Goal: Information Seeking & Learning: Learn about a topic

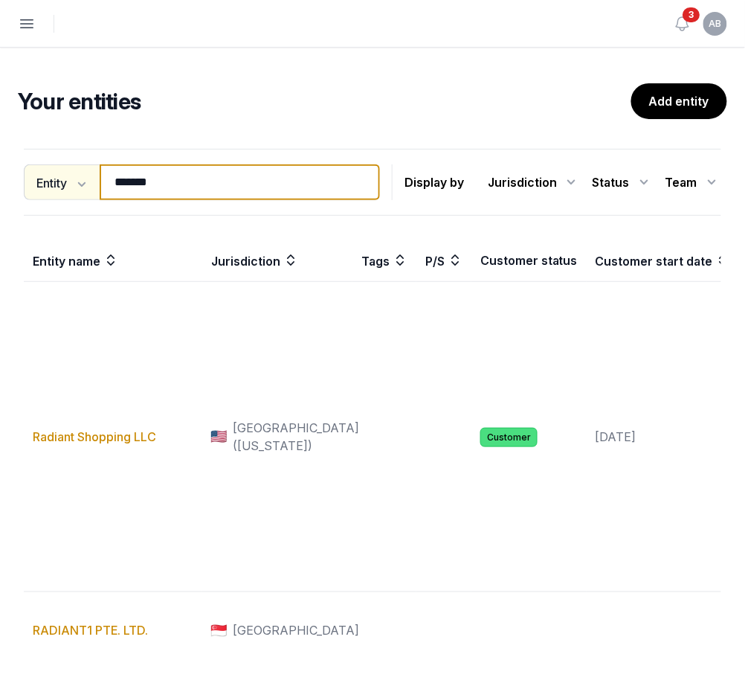
drag, startPoint x: 200, startPoint y: 177, endPoint x: 33, endPoint y: 182, distance: 166.7
click at [33, 182] on div "Entity Entity People Tags Services ******* Search" at bounding box center [202, 182] width 356 height 36
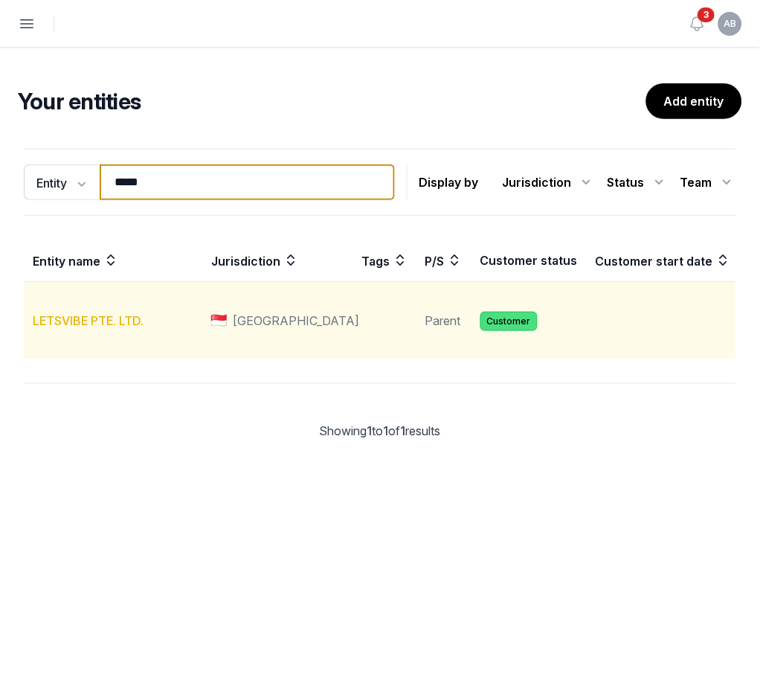
type input "****"
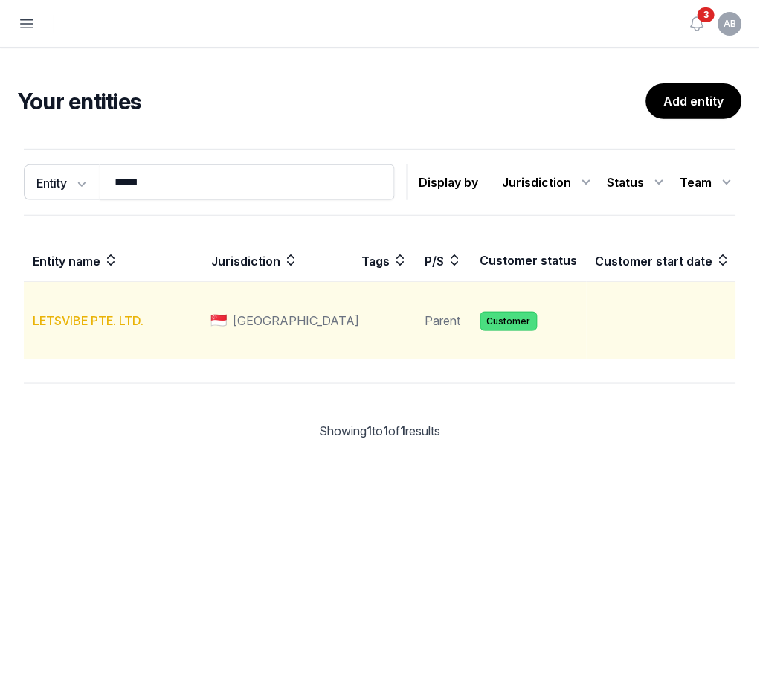
click at [107, 328] on link "LETSVIBE PTE. LTD." at bounding box center [88, 320] width 111 height 15
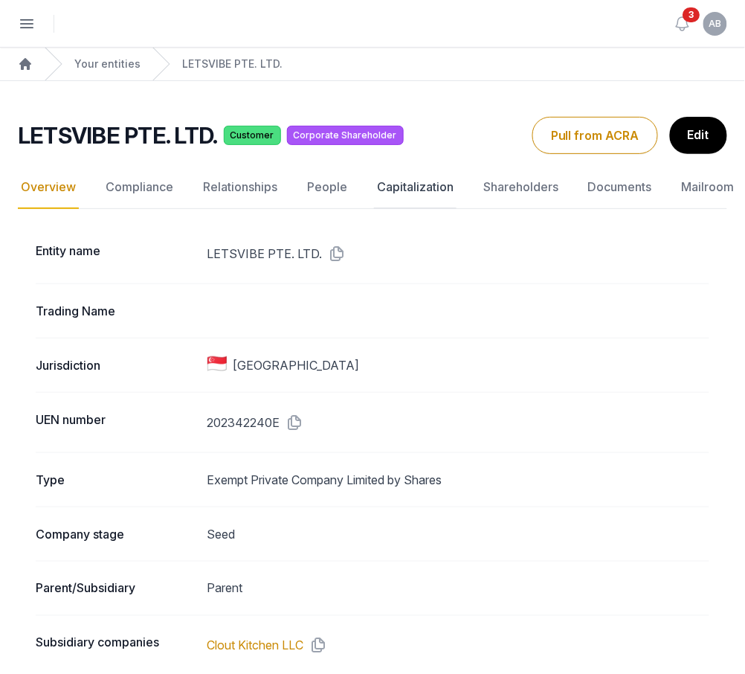
click at [391, 190] on link "Capitalization" at bounding box center [415, 187] width 83 height 43
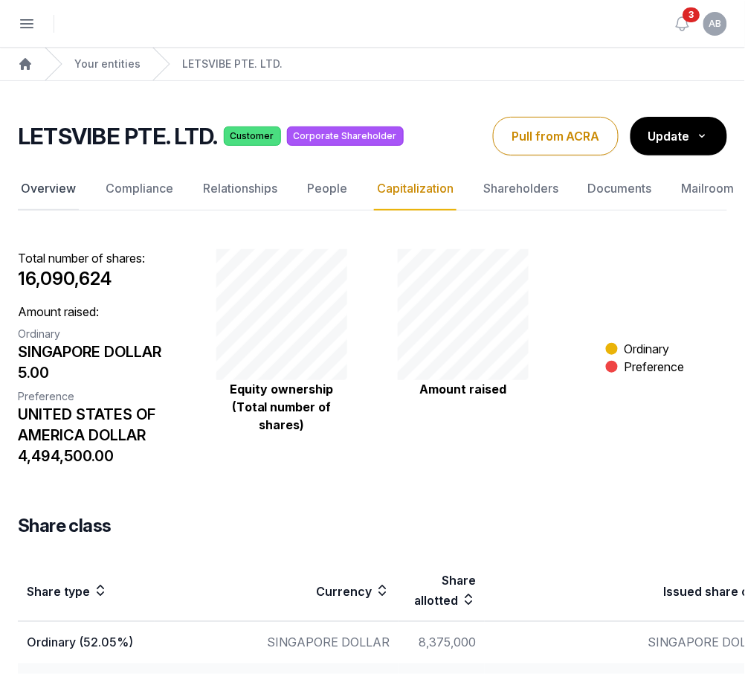
click at [56, 189] on link "Overview" at bounding box center [48, 188] width 61 height 43
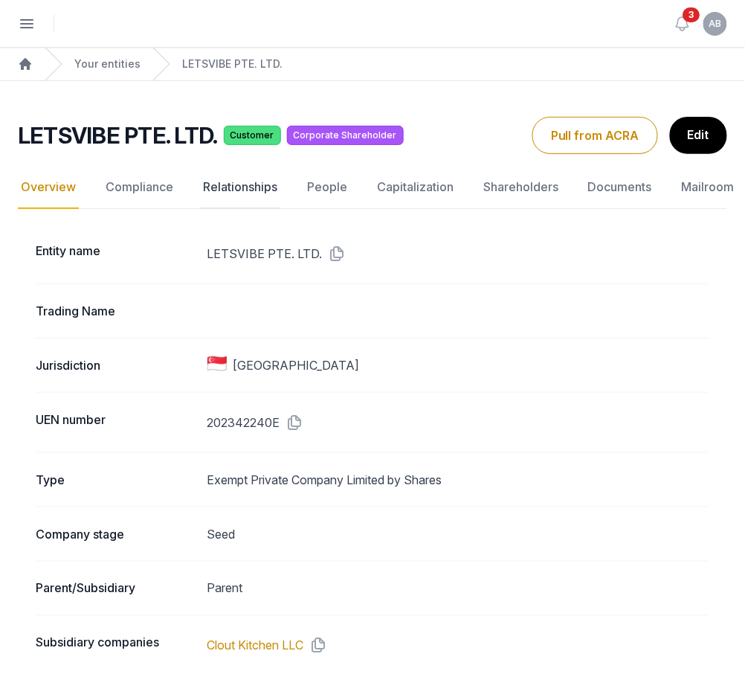
click at [214, 190] on link "Relationships" at bounding box center [240, 187] width 80 height 43
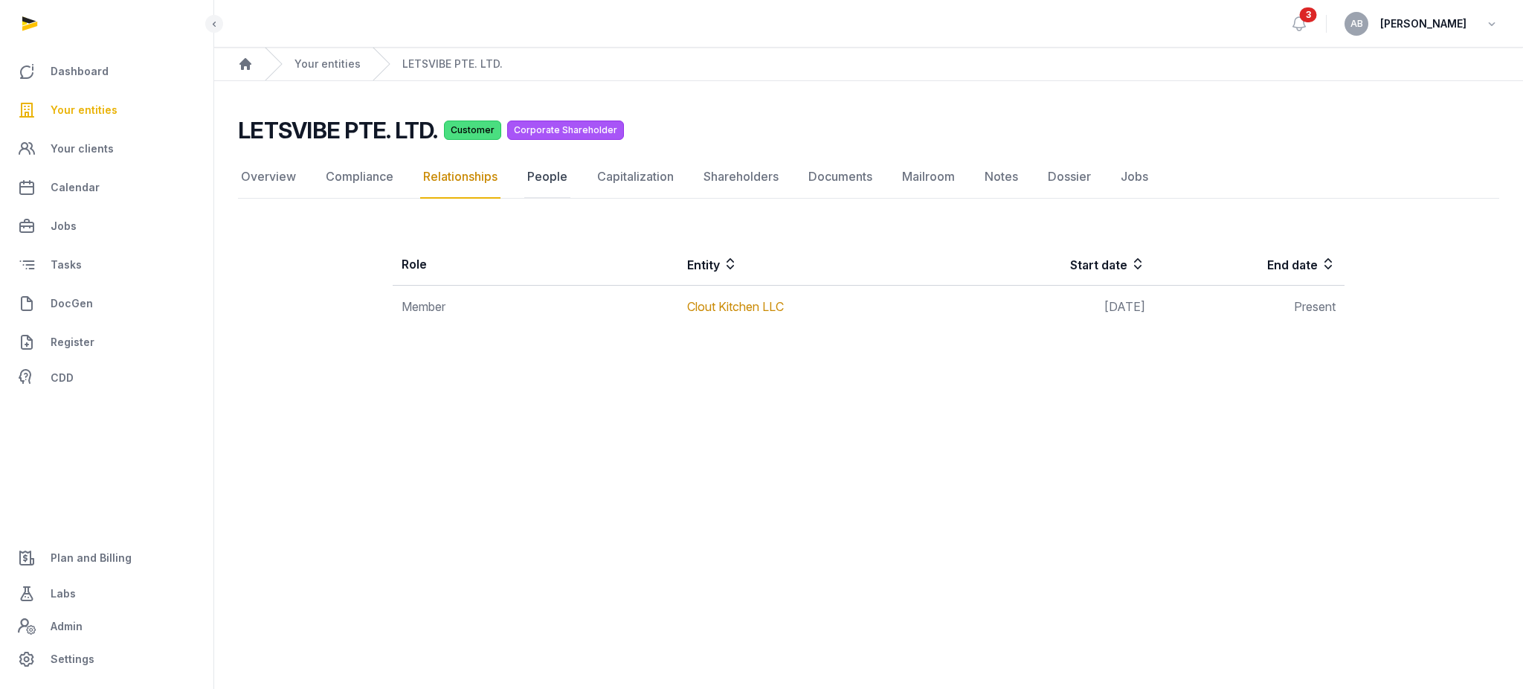
click at [536, 168] on link "People" at bounding box center [547, 176] width 46 height 43
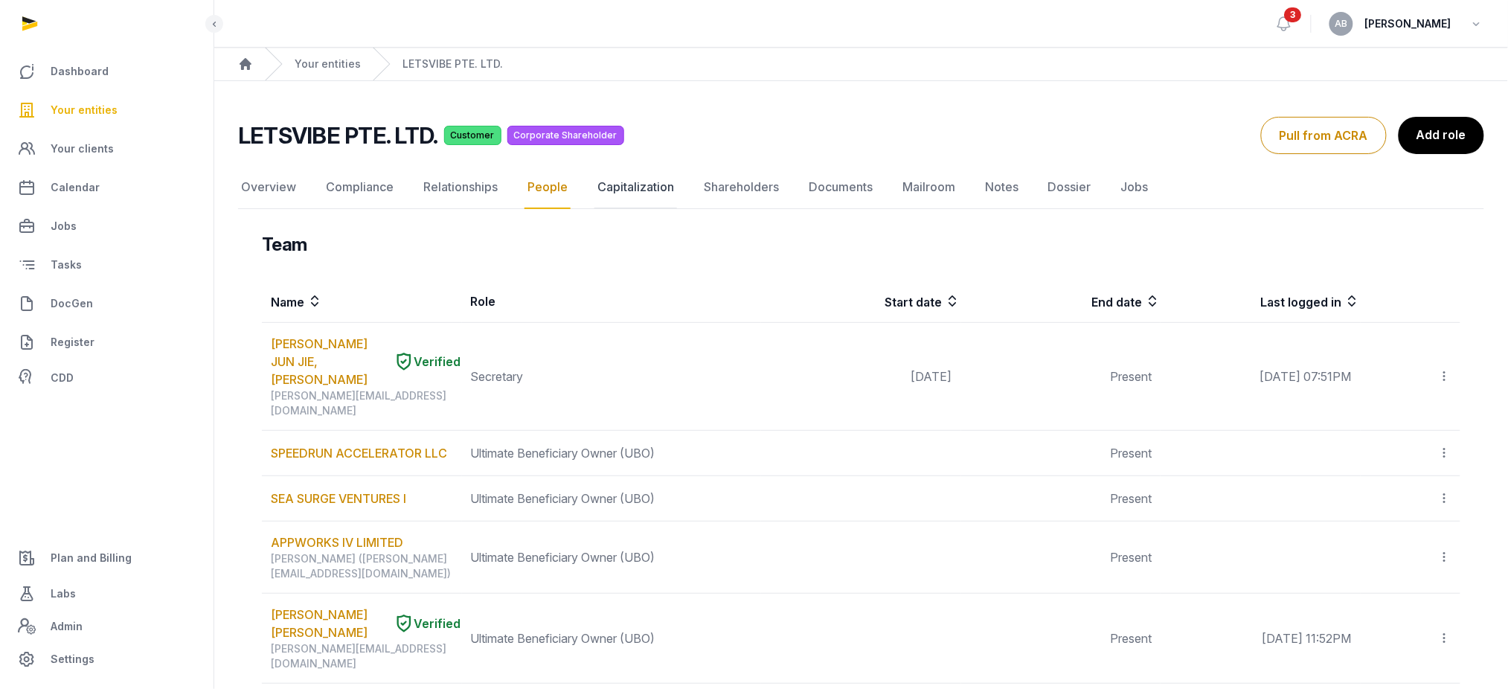
click at [620, 191] on link "Capitalization" at bounding box center [635, 187] width 83 height 43
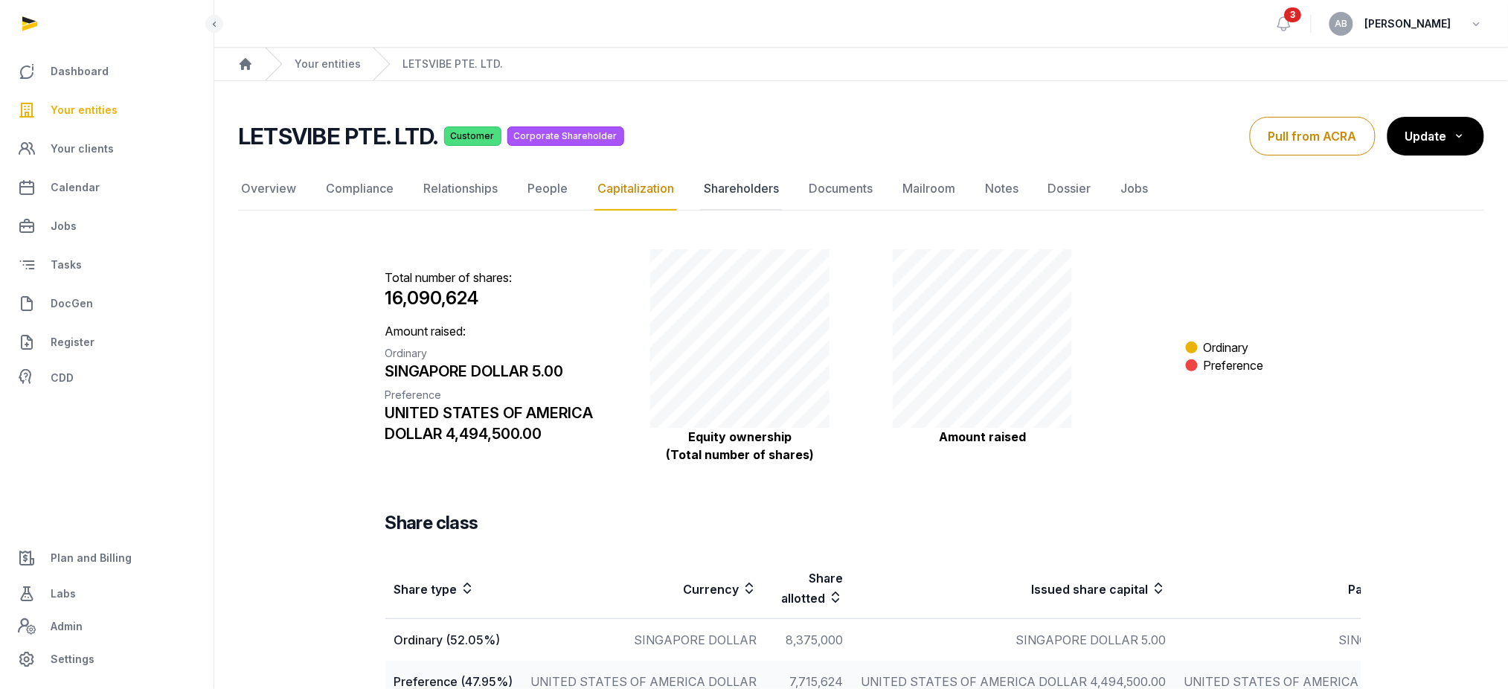
click at [719, 184] on link "Shareholders" at bounding box center [741, 188] width 81 height 43
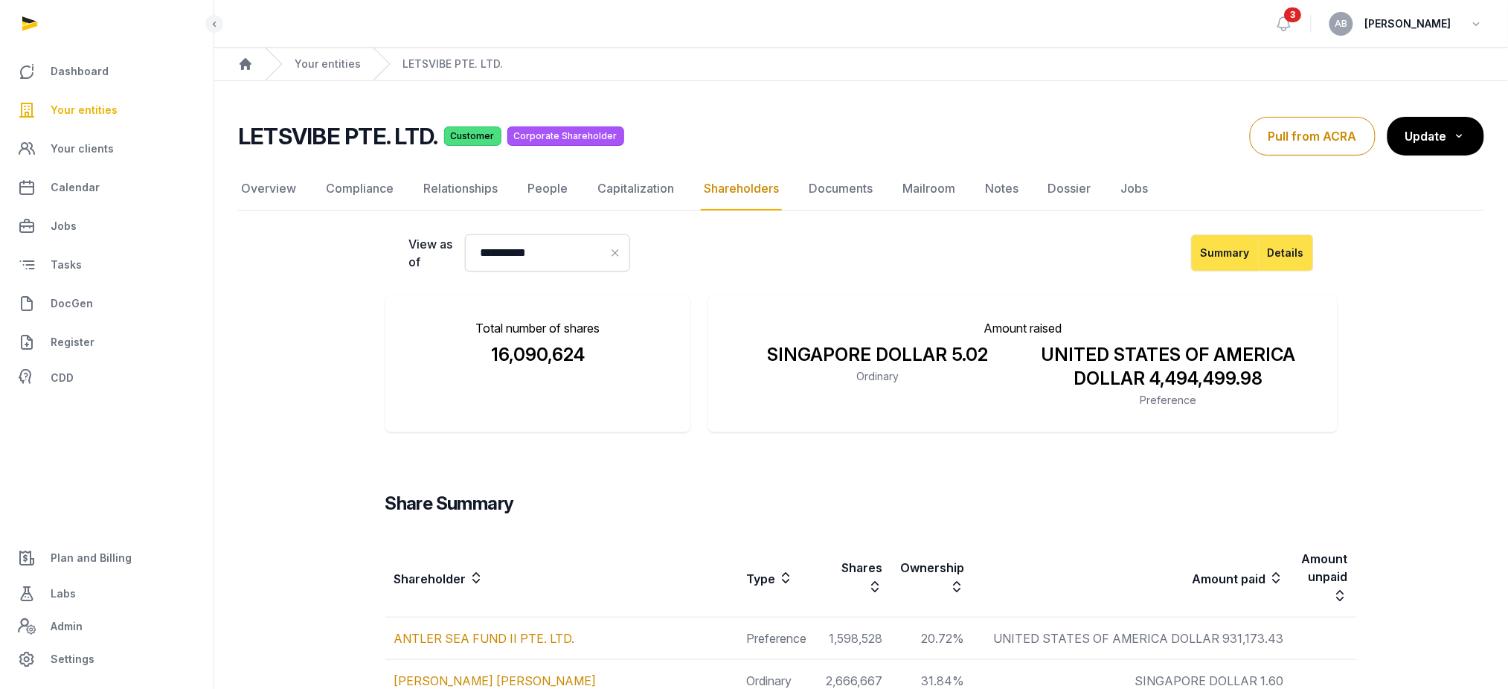
click at [759, 263] on button "Details" at bounding box center [1286, 252] width 55 height 37
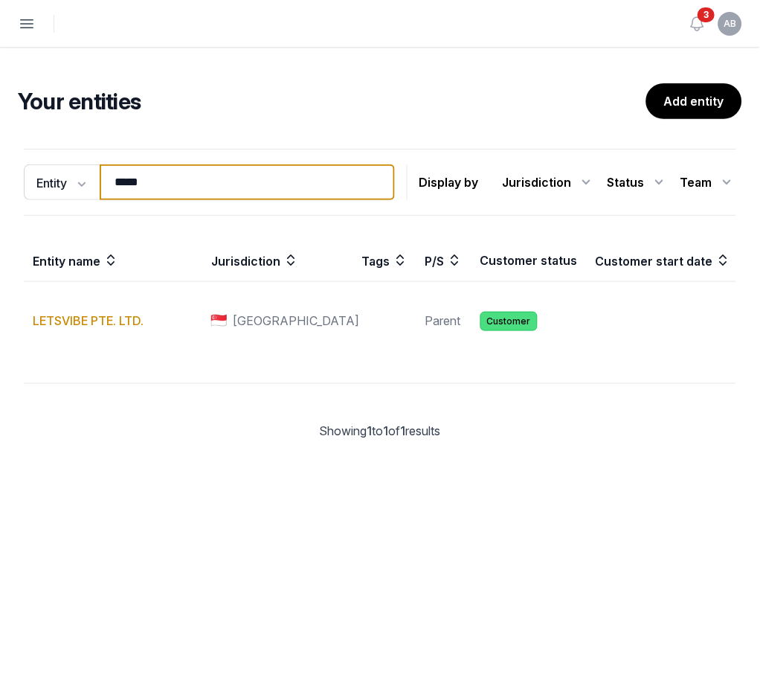
click at [225, 172] on input "****" at bounding box center [247, 182] width 295 height 36
type input "*"
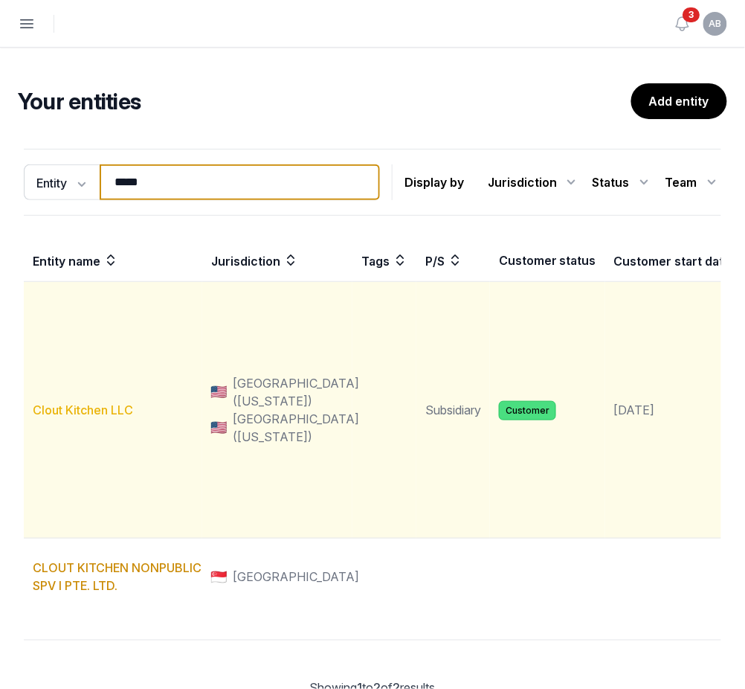
type input "*****"
click at [77, 417] on link "Clout Kitchen LLC" at bounding box center [83, 409] width 100 height 15
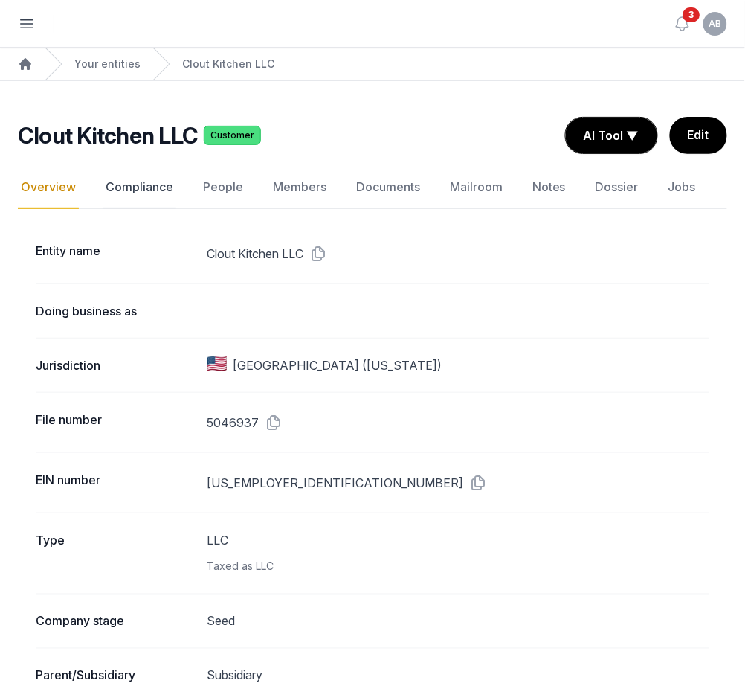
click at [135, 184] on link "Compliance" at bounding box center [140, 187] width 74 height 43
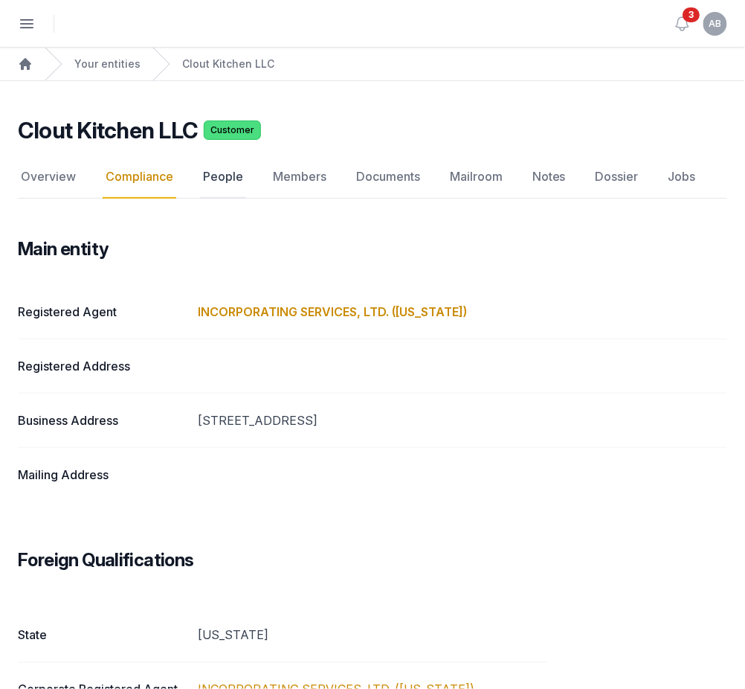
click at [224, 178] on link "People" at bounding box center [223, 176] width 46 height 43
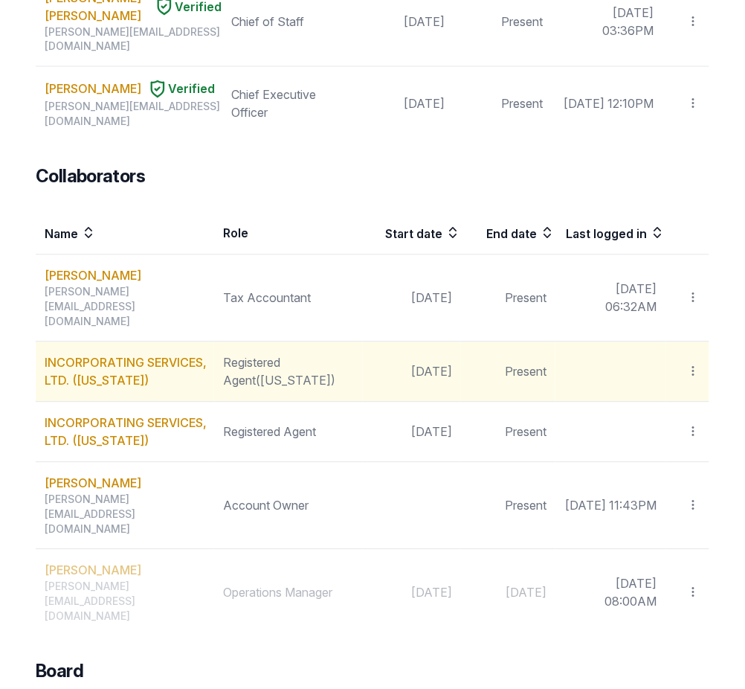
scroll to position [61, 0]
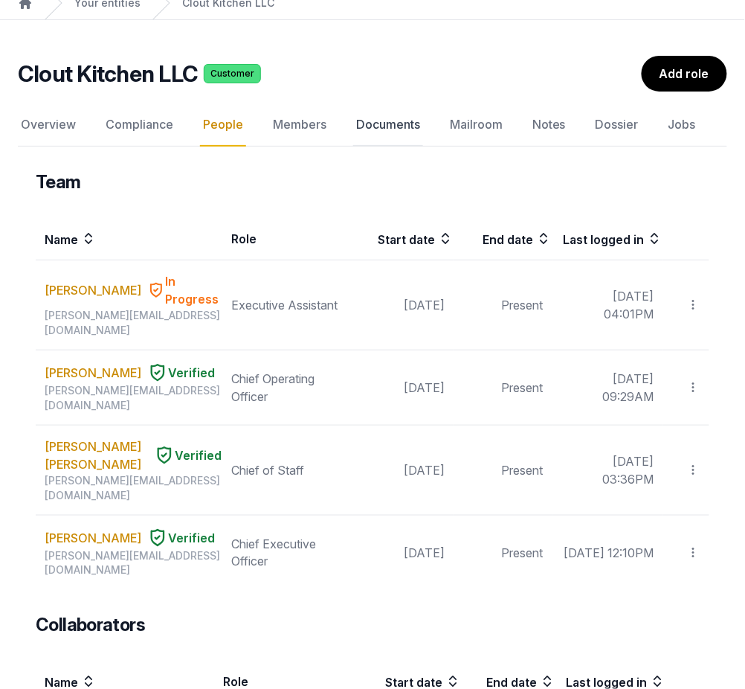
click at [364, 125] on link "Documents" at bounding box center [388, 124] width 70 height 43
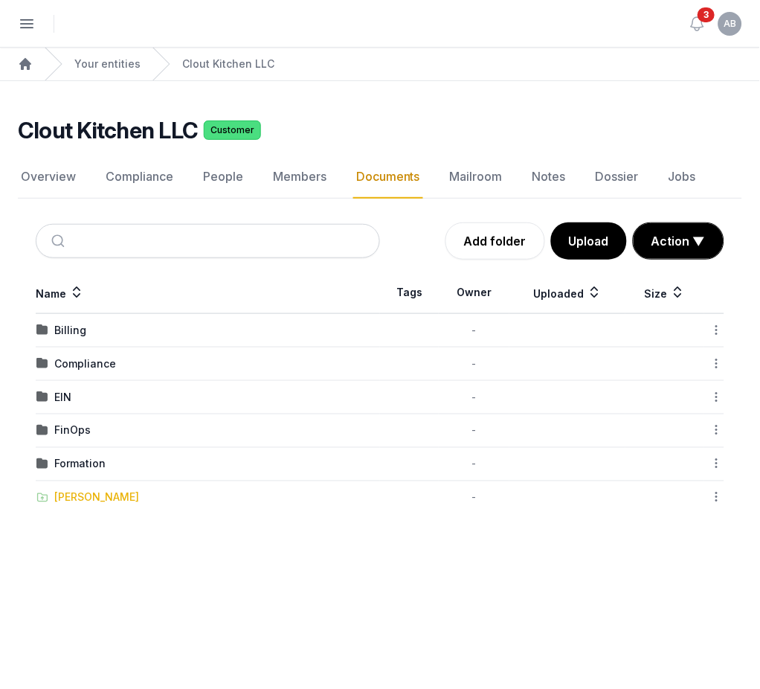
click at [69, 497] on div "[PERSON_NAME]" at bounding box center [96, 497] width 85 height 15
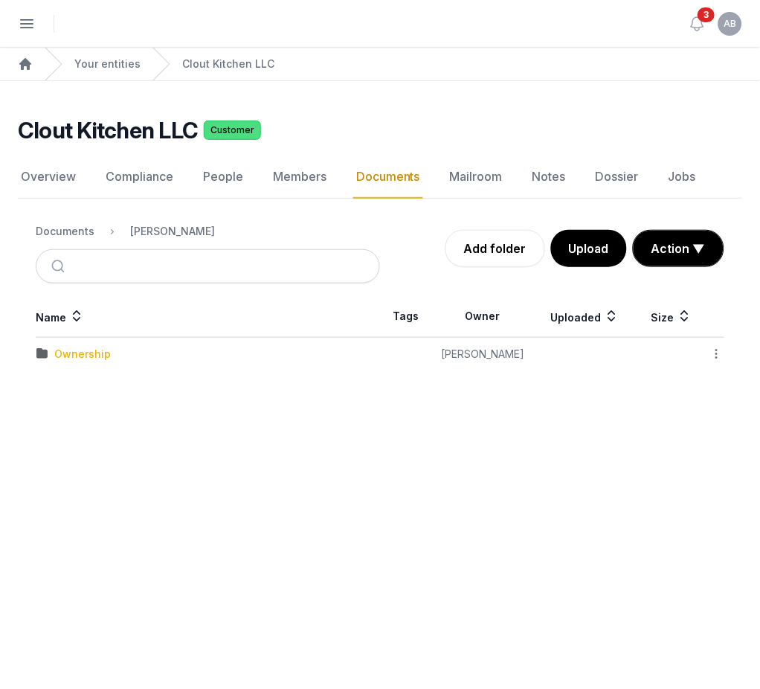
click at [57, 359] on div "Ownership" at bounding box center [82, 354] width 57 height 15
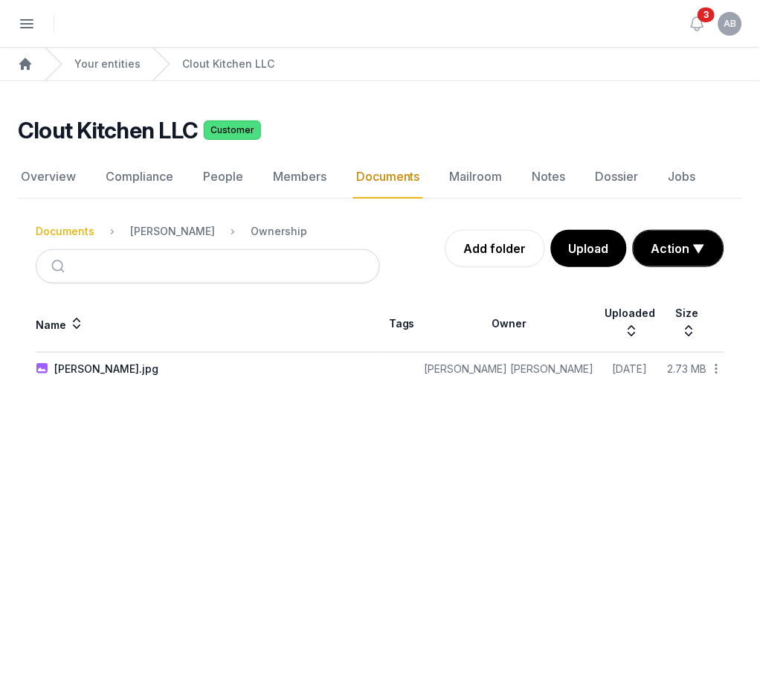
click at [73, 226] on div "Documents" at bounding box center [65, 231] width 59 height 15
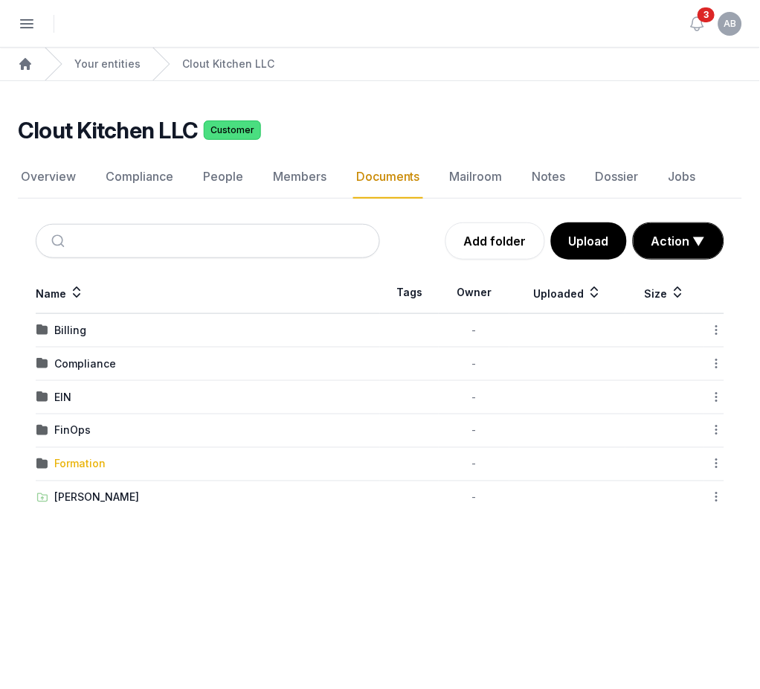
click at [71, 460] on div "Formation" at bounding box center [79, 464] width 51 height 15
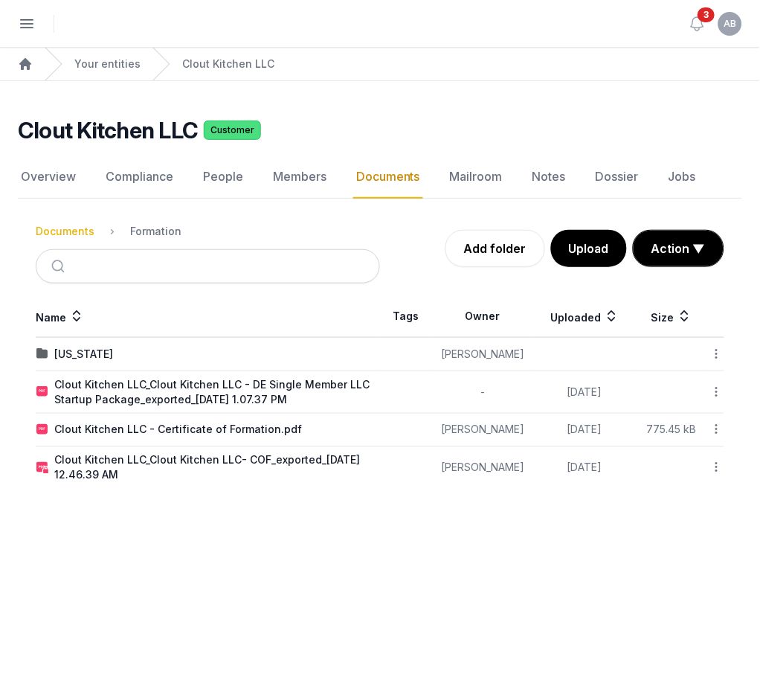
click at [77, 226] on div "Documents" at bounding box center [65, 231] width 59 height 15
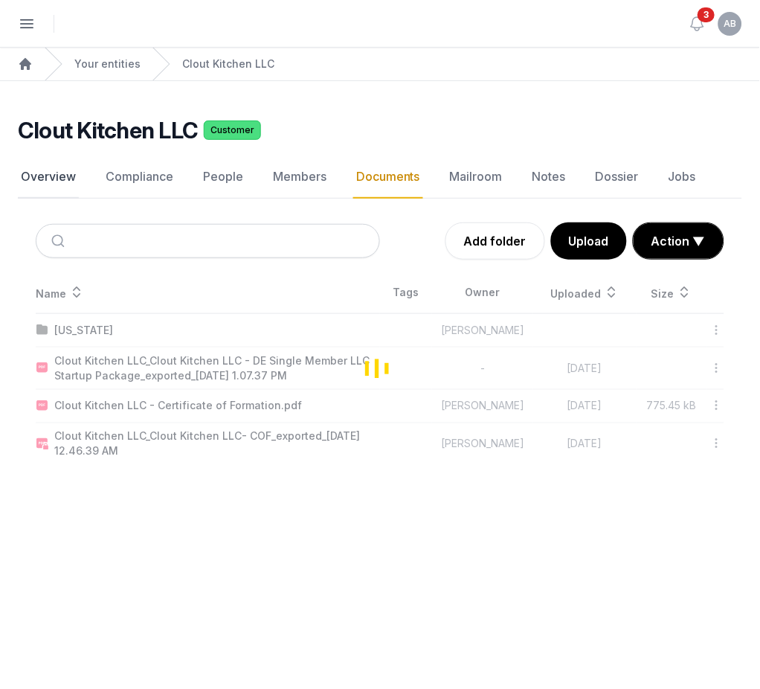
click at [60, 175] on link "Overview" at bounding box center [48, 176] width 61 height 43
